Goal: Task Accomplishment & Management: Use online tool/utility

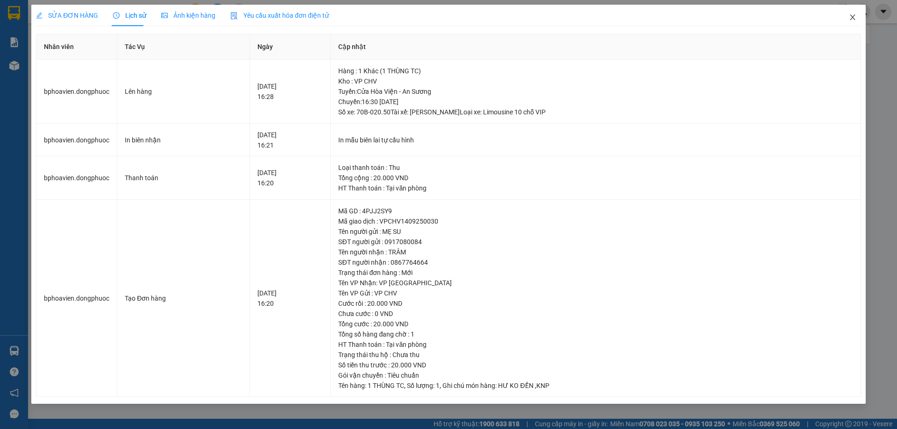
click at [851, 15] on icon "close" at bounding box center [852, 17] width 7 height 7
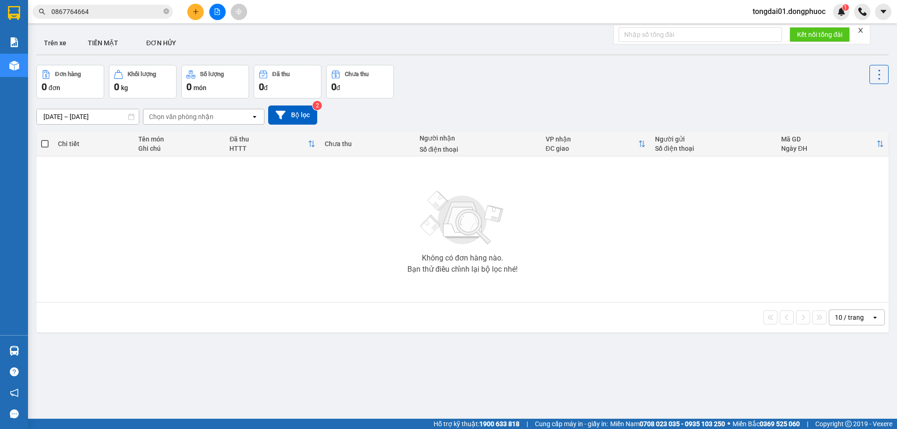
click at [106, 14] on input "0867764664" at bounding box center [106, 12] width 110 height 10
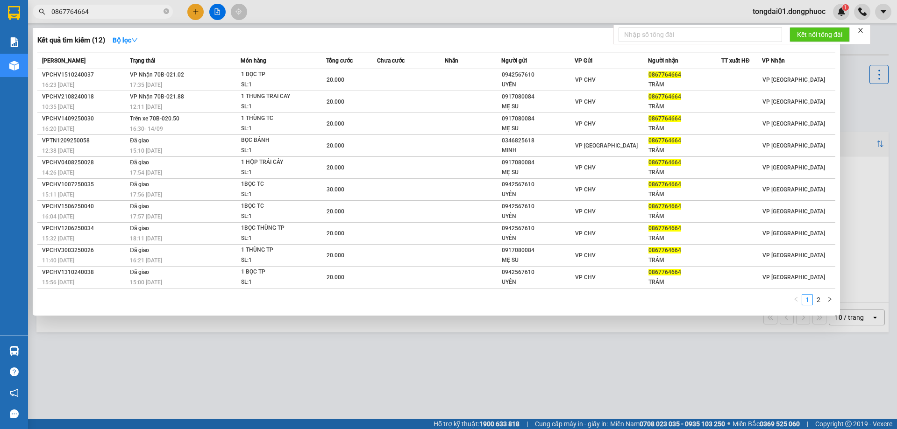
click at [91, 6] on span "0867764664" at bounding box center [103, 12] width 140 height 14
click at [91, 9] on input "0867764664" at bounding box center [106, 12] width 110 height 10
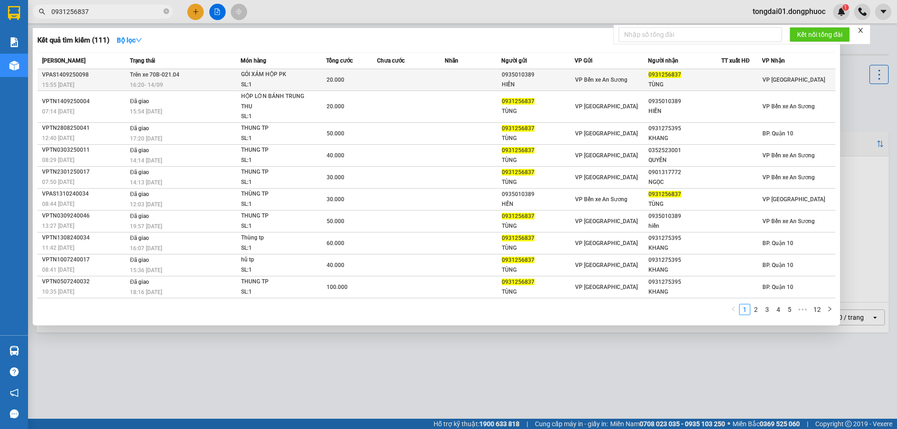
type input "0931256837"
click at [212, 74] on td "Trên xe 70B-021.04 16:20 [DATE]" at bounding box center [184, 80] width 113 height 22
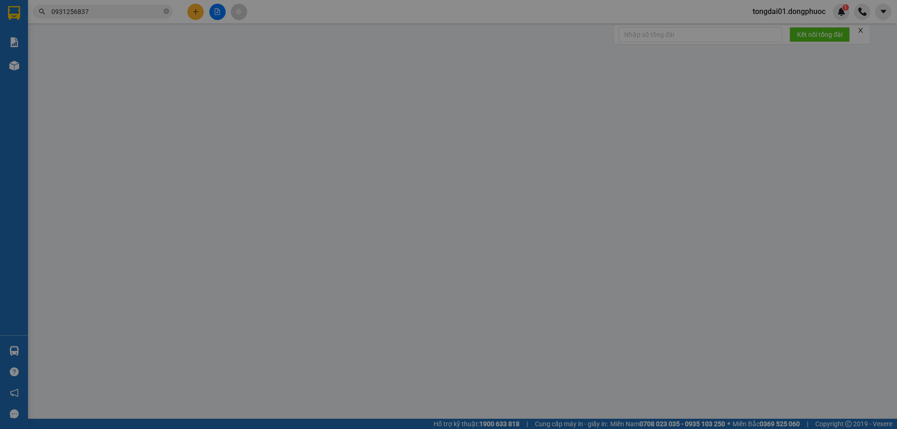
type input "0935010389"
type input "HIỀN"
type input "0931256837"
type input "TÙNG"
type input "20.000"
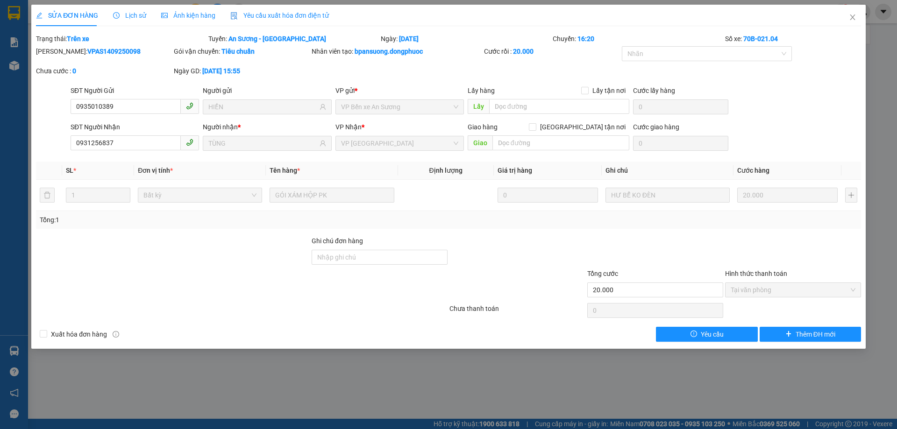
click at [127, 17] on span "Lịch sử" at bounding box center [129, 15] width 33 height 7
